Goal: Task Accomplishment & Management: Use online tool/utility

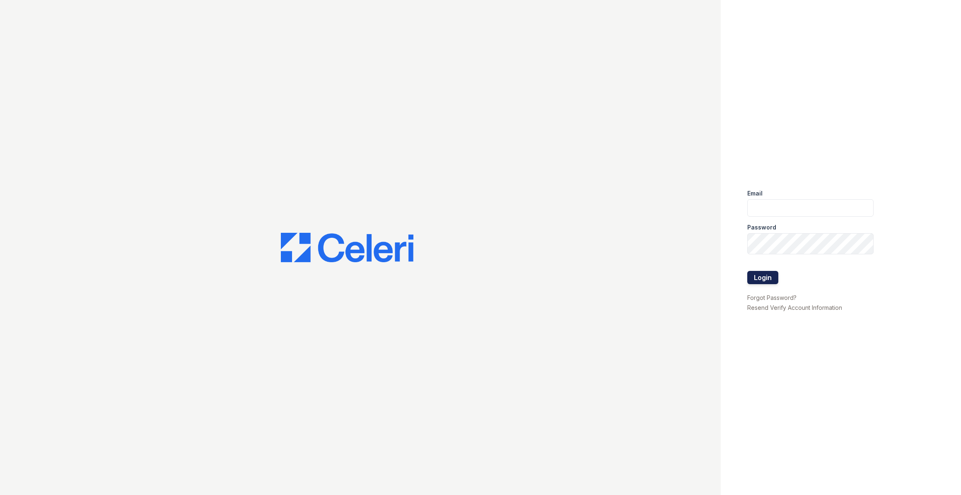
type input "[EMAIL_ADDRESS][DOMAIN_NAME]"
click at [775, 282] on button "Login" at bounding box center [762, 277] width 31 height 13
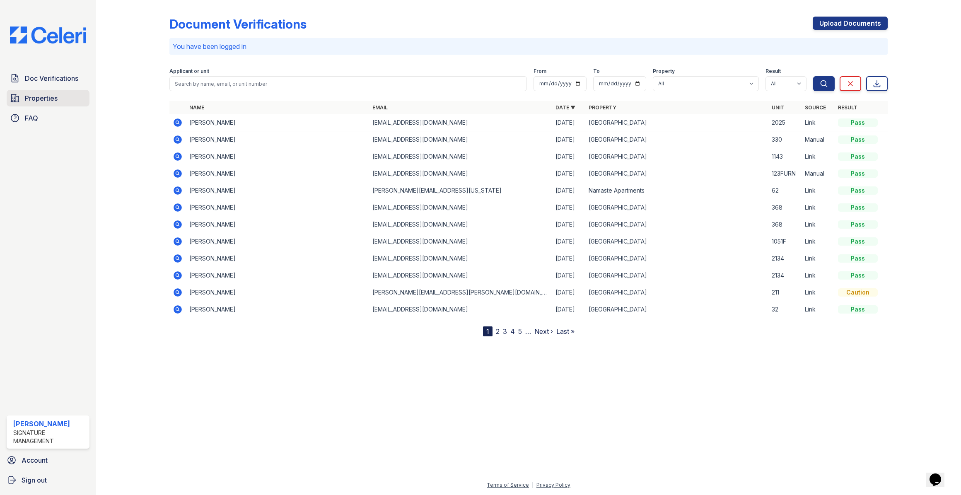
click at [75, 106] on link "Properties" at bounding box center [48, 98] width 83 height 17
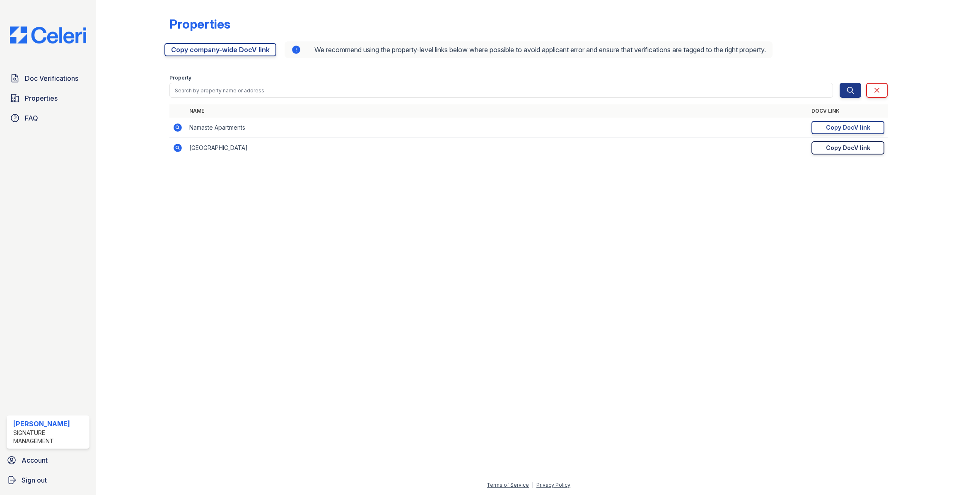
click at [826, 152] on div "Copy DocV link" at bounding box center [848, 148] width 44 height 8
